Goal: Communication & Community: Share content

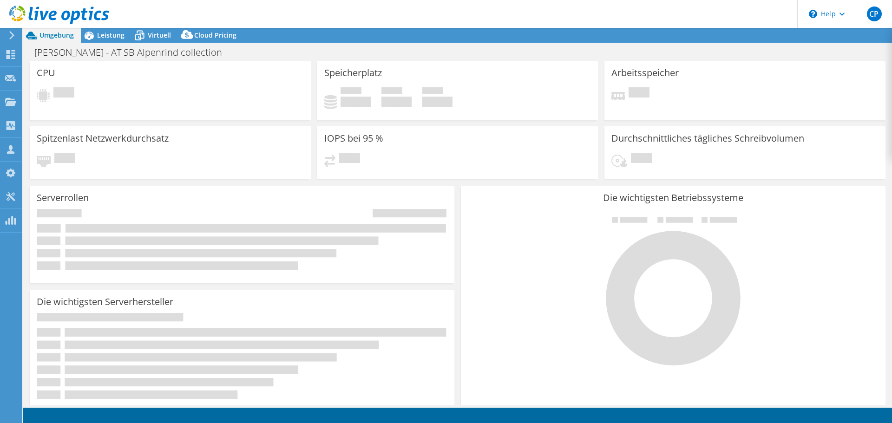
select select "USD"
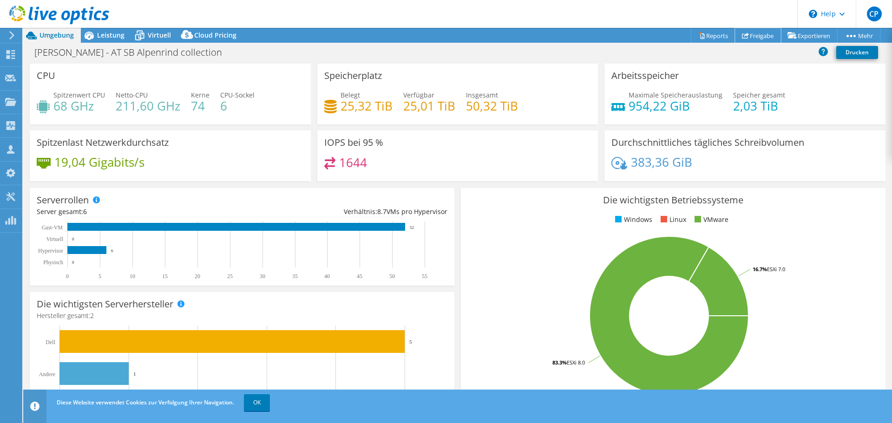
click at [747, 42] on link "Freigabe" at bounding box center [758, 35] width 46 height 14
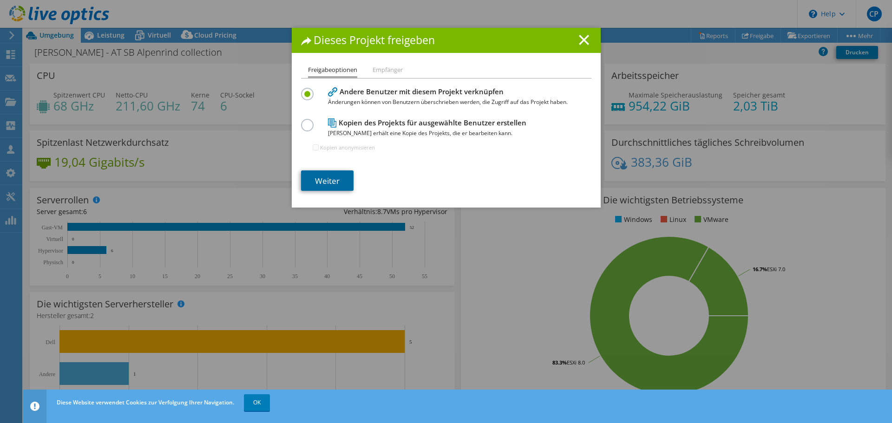
click at [329, 180] on link "Weiter" at bounding box center [327, 180] width 52 height 20
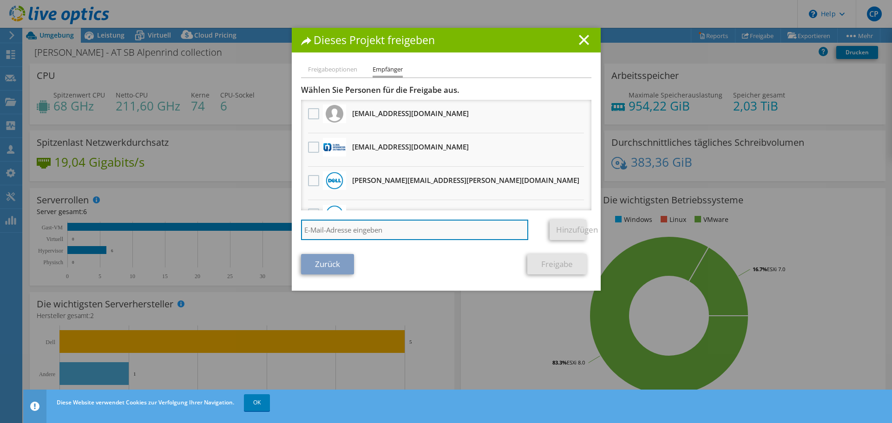
click at [343, 225] on input "search" at bounding box center [415, 230] width 228 height 20
type input "[EMAIL_ADDRESS][PERSON_NAME][DOMAIN_NAME]"
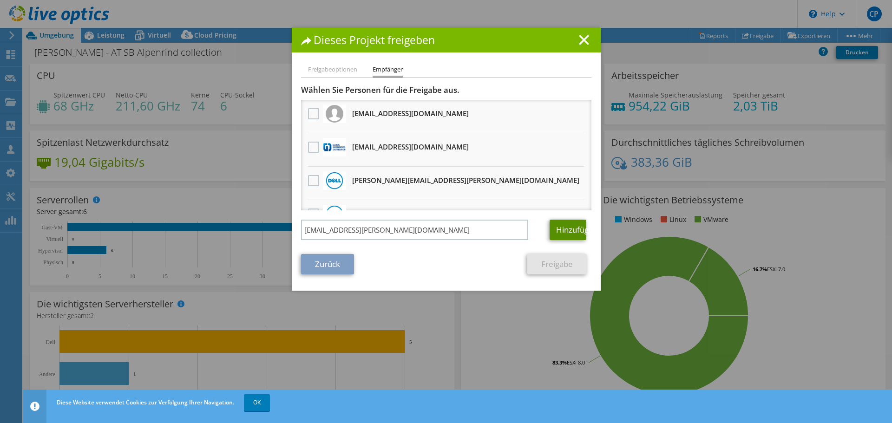
click at [564, 226] on link "Hinzufügen" at bounding box center [568, 230] width 37 height 20
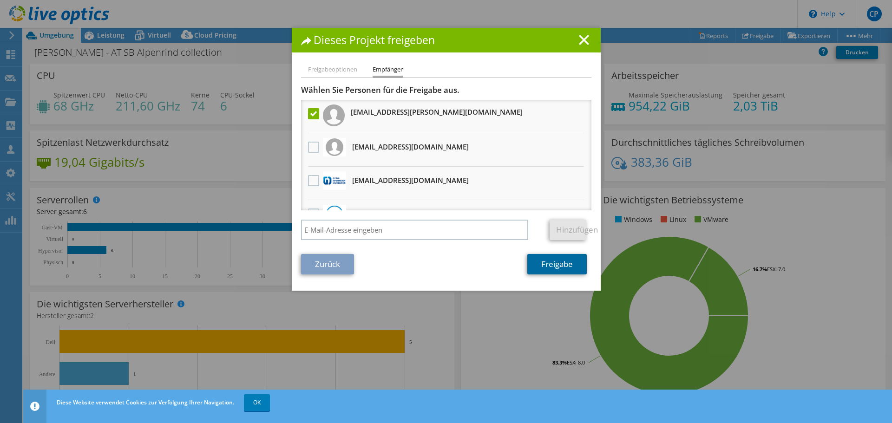
click at [554, 269] on link "Freigabe" at bounding box center [556, 264] width 59 height 20
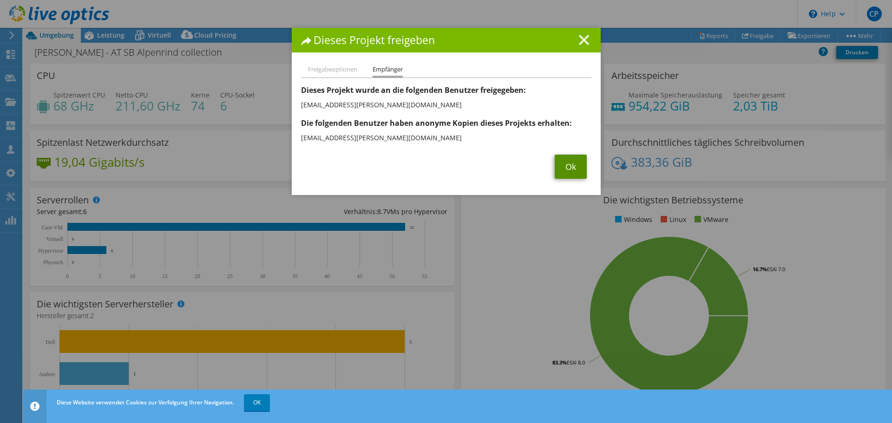
click at [566, 165] on link "Ok" at bounding box center [571, 167] width 32 height 24
